Goal: Information Seeking & Learning: Learn about a topic

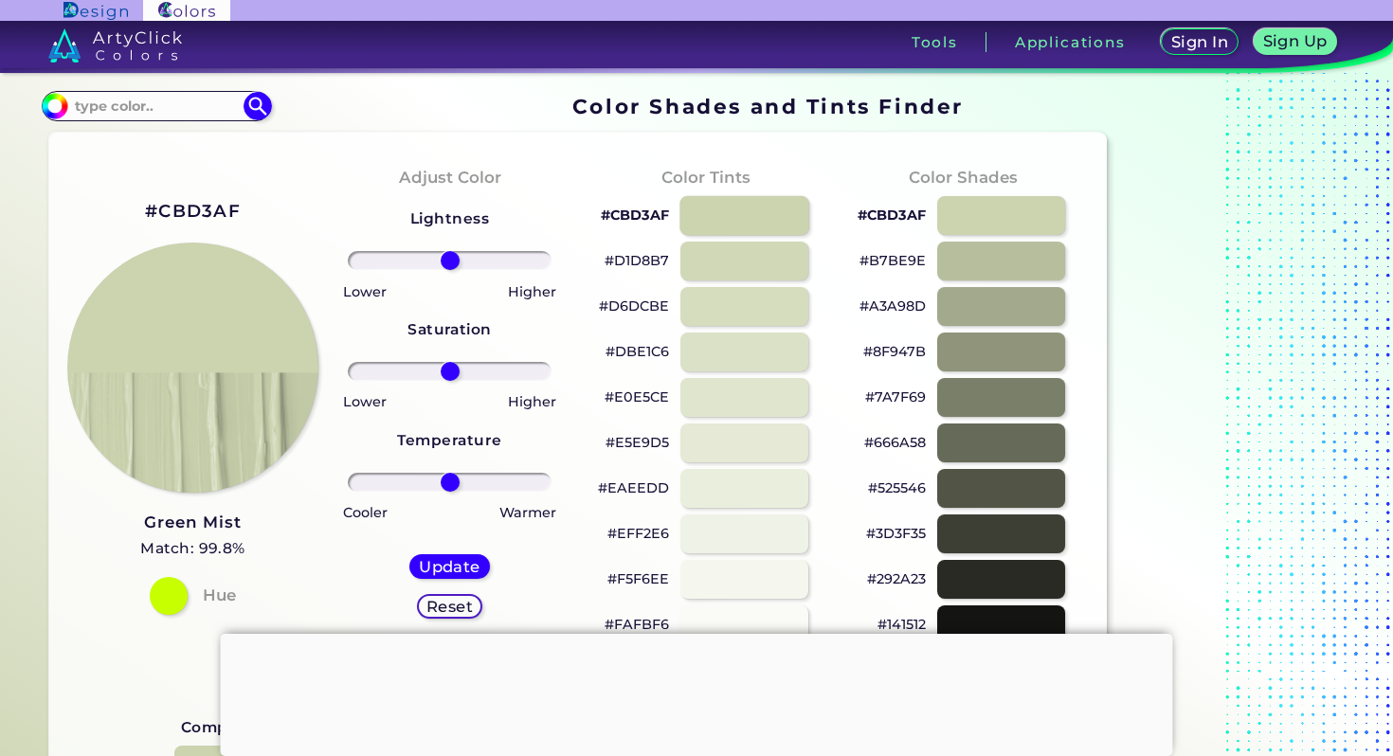
click at [730, 226] on div at bounding box center [744, 215] width 129 height 39
click at [734, 266] on div at bounding box center [744, 261] width 129 height 39
click at [735, 323] on div at bounding box center [744, 306] width 129 height 39
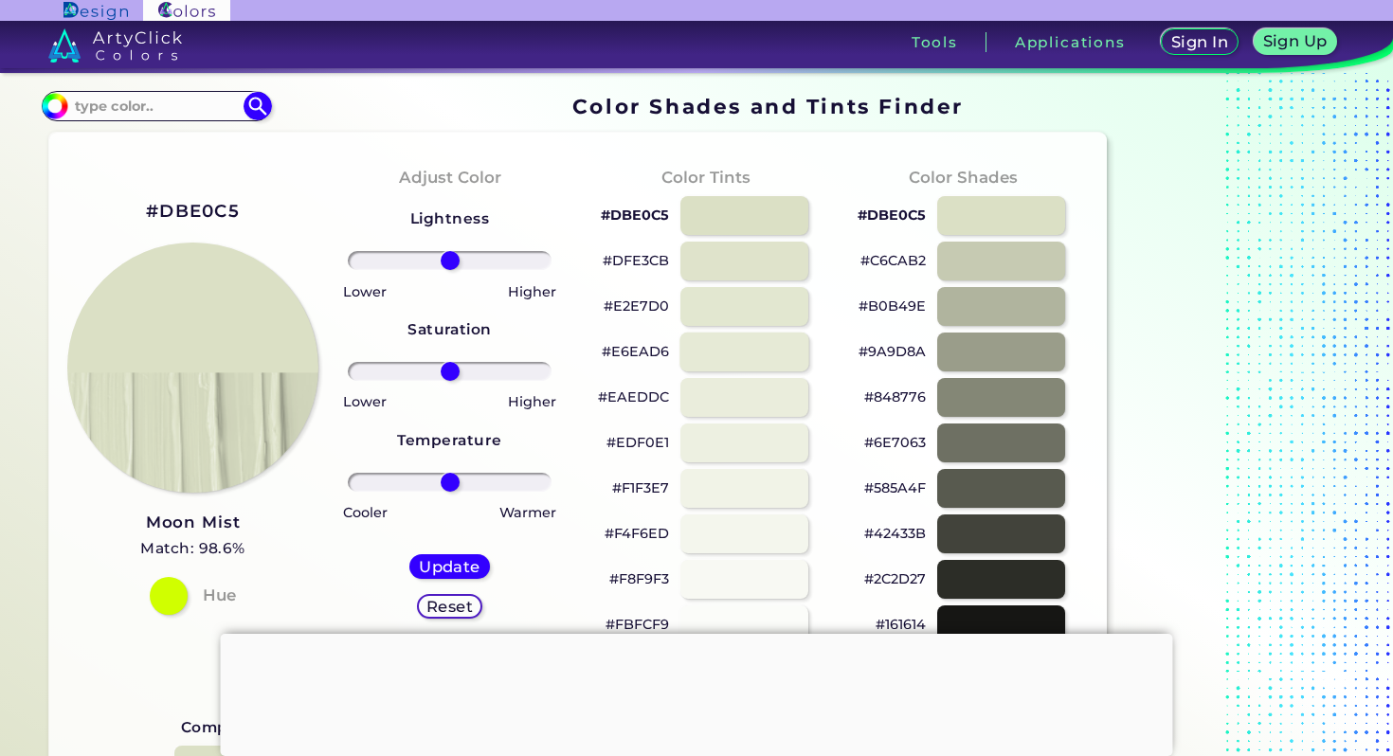
click at [735, 363] on div at bounding box center [744, 352] width 129 height 39
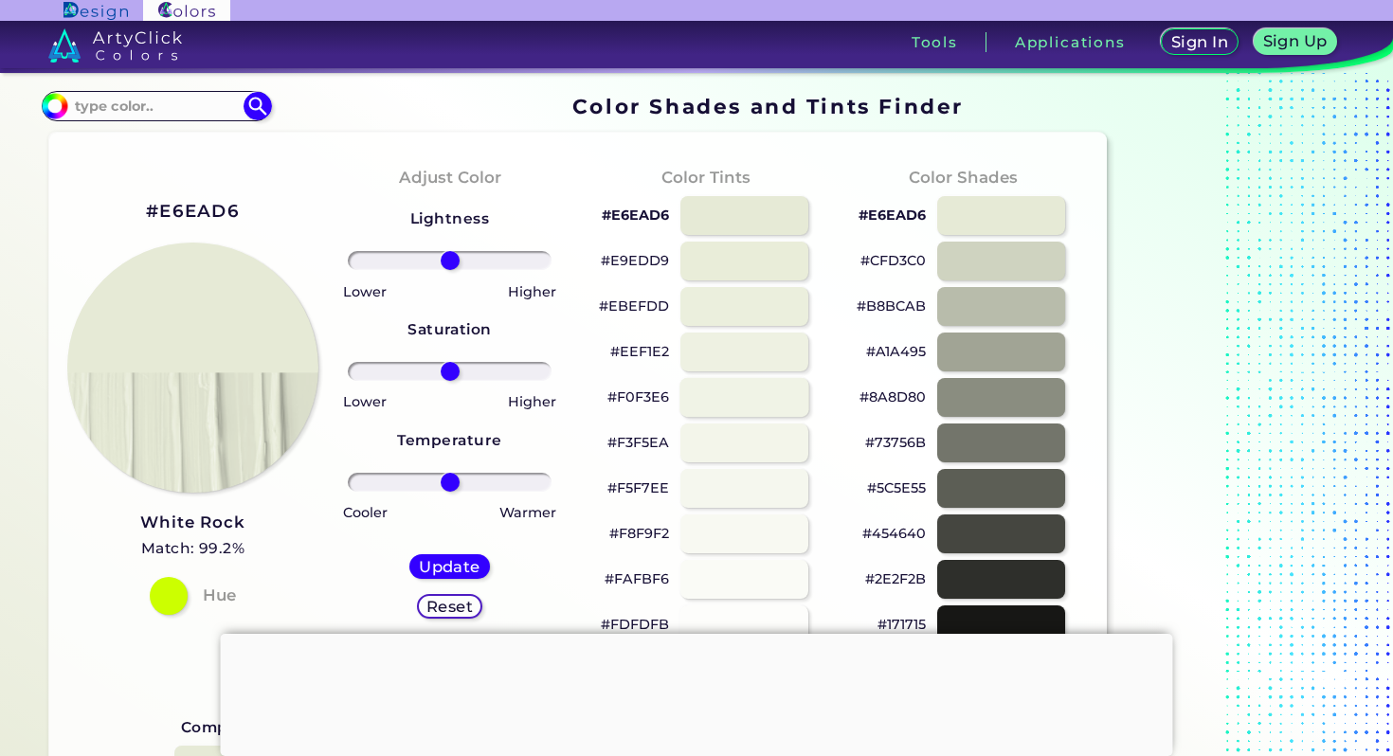
click at [735, 411] on div at bounding box center [744, 397] width 129 height 39
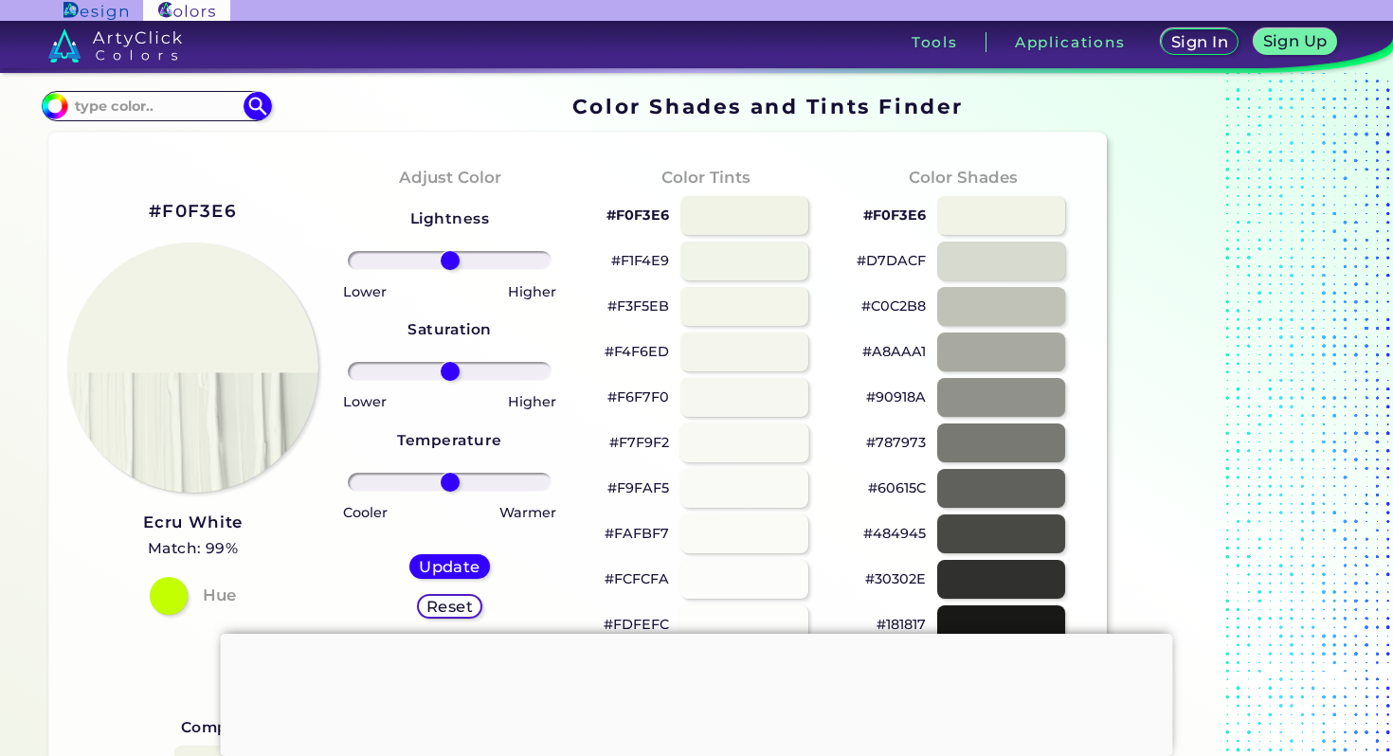
click at [734, 440] on div at bounding box center [744, 443] width 129 height 39
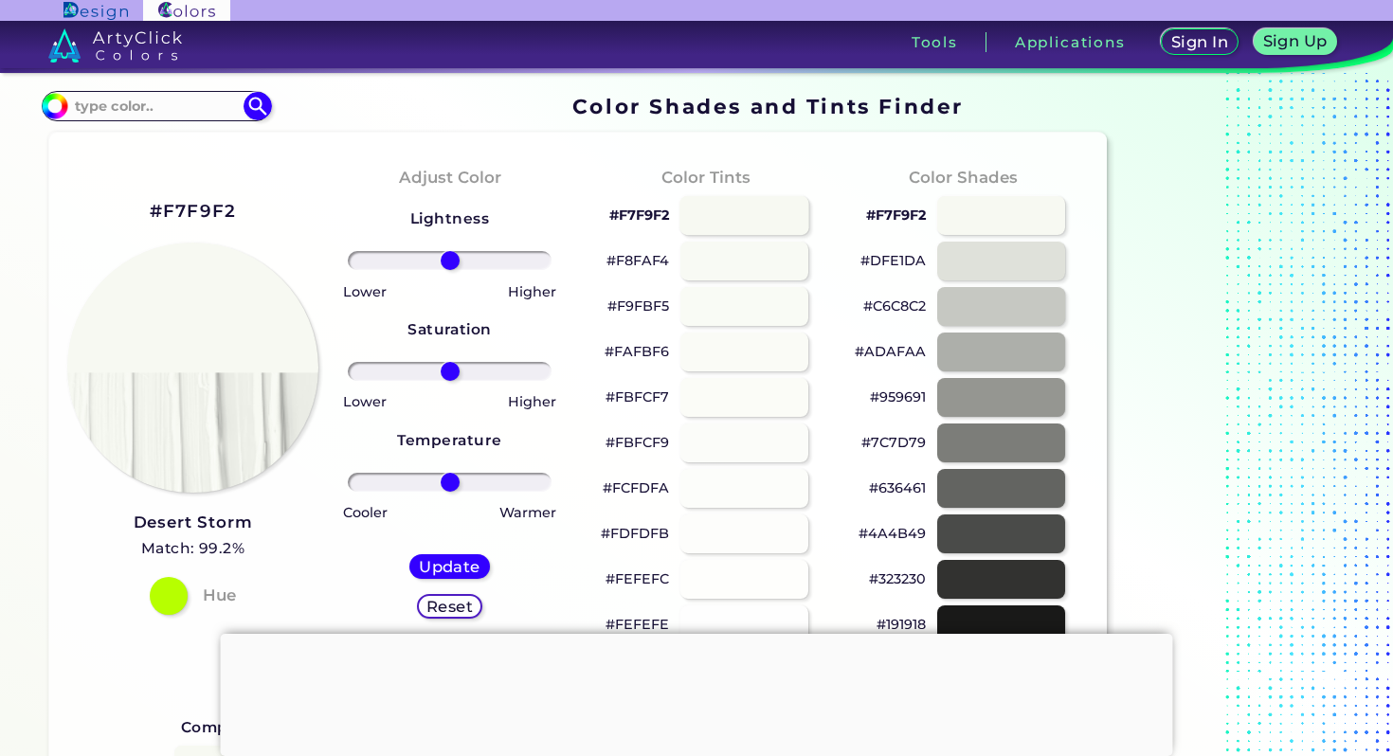
click at [761, 229] on div at bounding box center [744, 215] width 129 height 39
type input "#f7f9f2"
